Goal: Task Accomplishment & Management: Complete application form

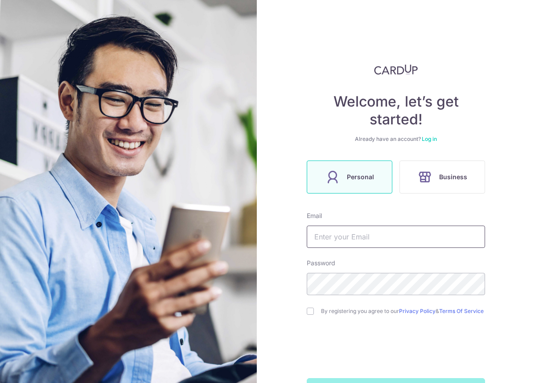
click at [377, 240] on input "text" at bounding box center [396, 236] width 178 height 22
click at [397, 235] on input "text" at bounding box center [396, 236] width 178 height 22
type input "[EMAIL_ADDRESS][DOMAIN_NAME]"
click at [310, 315] on input "checkbox" at bounding box center [310, 310] width 7 height 7
checkbox input "true"
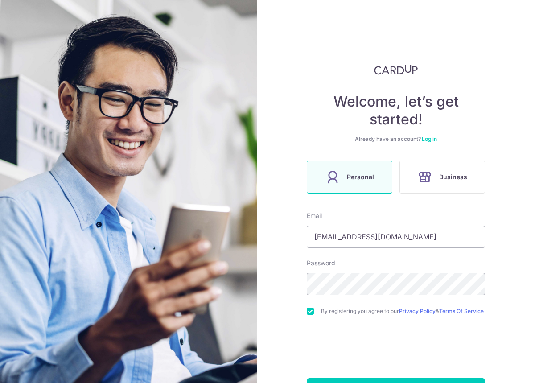
scroll to position [35, 0]
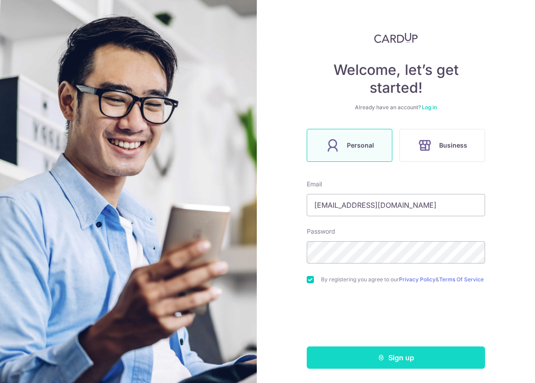
click at [355, 361] on button "Sign up" at bounding box center [396, 357] width 178 height 22
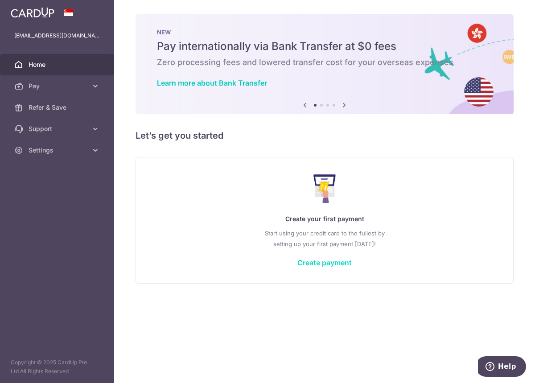
click at [330, 264] on link "Create payment" at bounding box center [324, 262] width 54 height 9
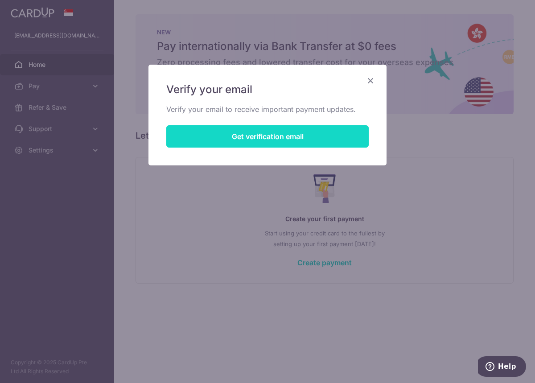
click at [249, 141] on button "Get verification email" at bounding box center [267, 136] width 202 height 22
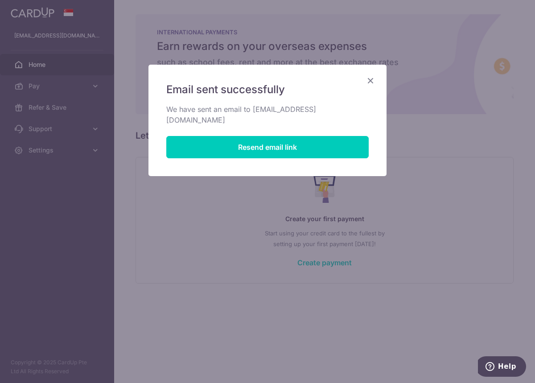
click at [368, 84] on icon "Close" at bounding box center [370, 80] width 11 height 11
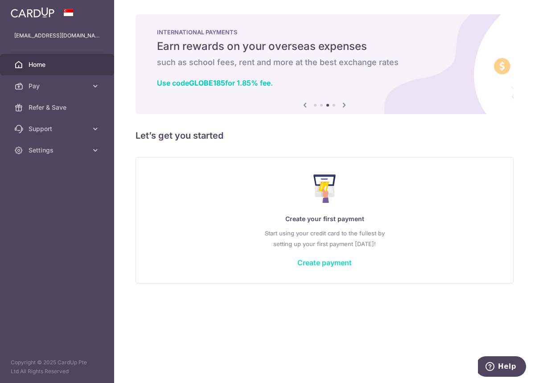
click at [318, 266] on link "Create payment" at bounding box center [324, 262] width 54 height 9
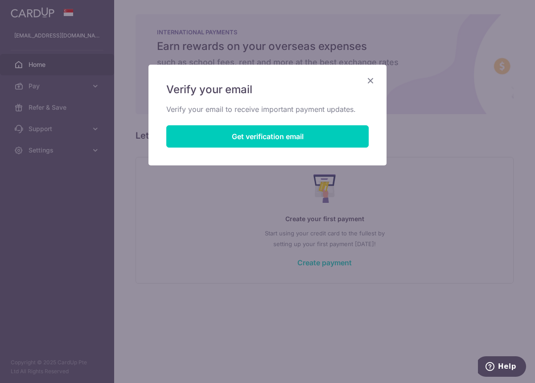
click at [364, 82] on h5 "Verify your email" at bounding box center [267, 89] width 202 height 14
click at [364, 74] on div "Verify your email Verify your email to receive important payment updates. Get v…" at bounding box center [267, 115] width 238 height 101
click at [366, 73] on div "Verify your email Verify your email to receive important payment updates. Get v…" at bounding box center [267, 115] width 238 height 101
click at [367, 73] on div "Verify your email Verify your email to receive important payment updates. Get v…" at bounding box center [267, 115] width 238 height 101
click at [368, 77] on icon "Close" at bounding box center [370, 80] width 11 height 11
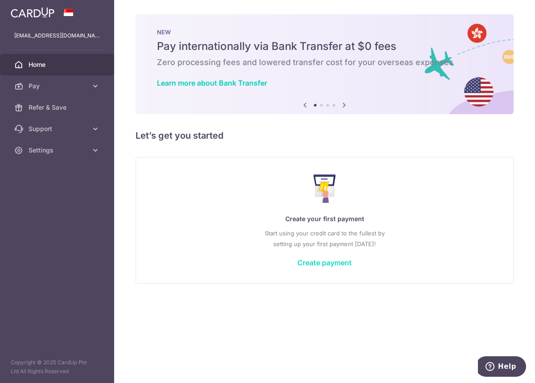
click at [336, 266] on link "Create payment" at bounding box center [324, 262] width 54 height 9
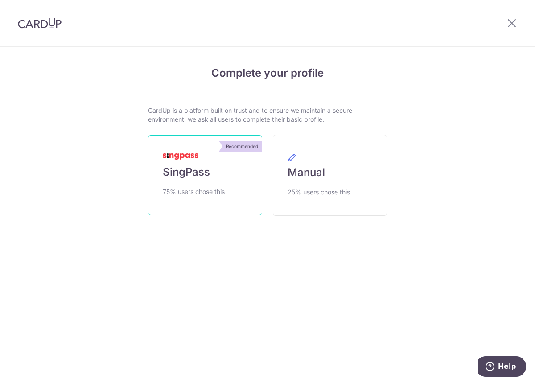
click at [187, 165] on span "SingPass" at bounding box center [186, 172] width 47 height 14
